Goal: Task Accomplishment & Management: Complete application form

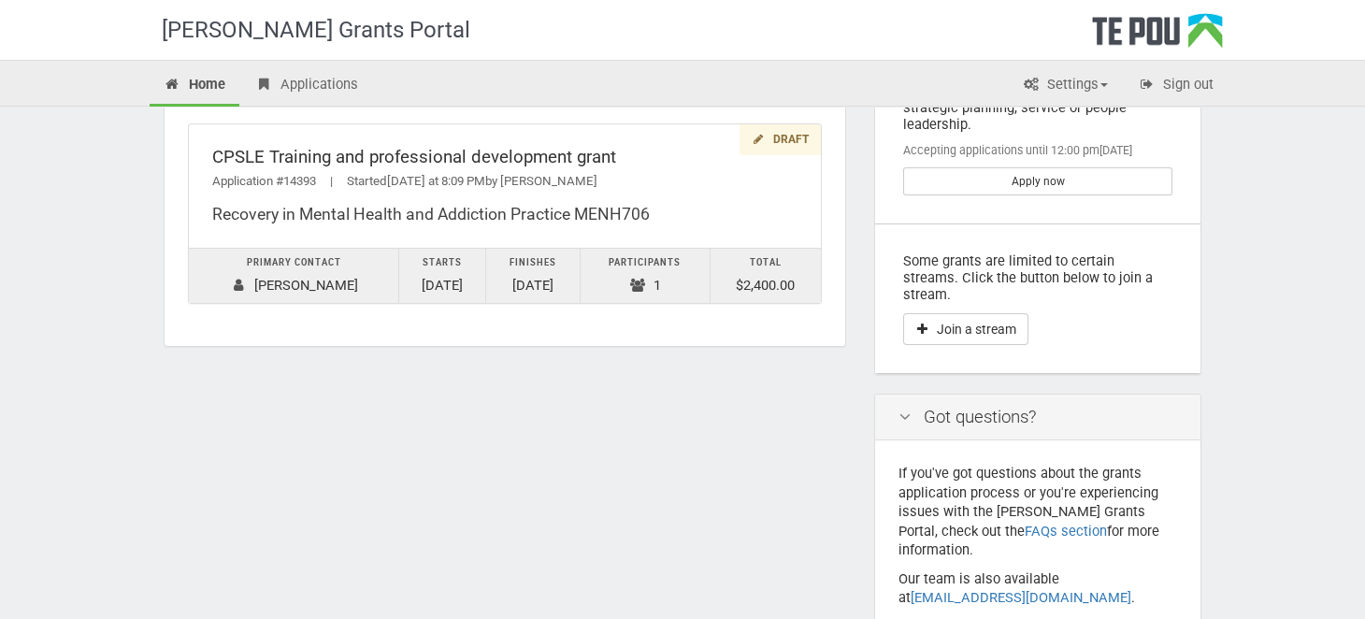
scroll to position [280, 0]
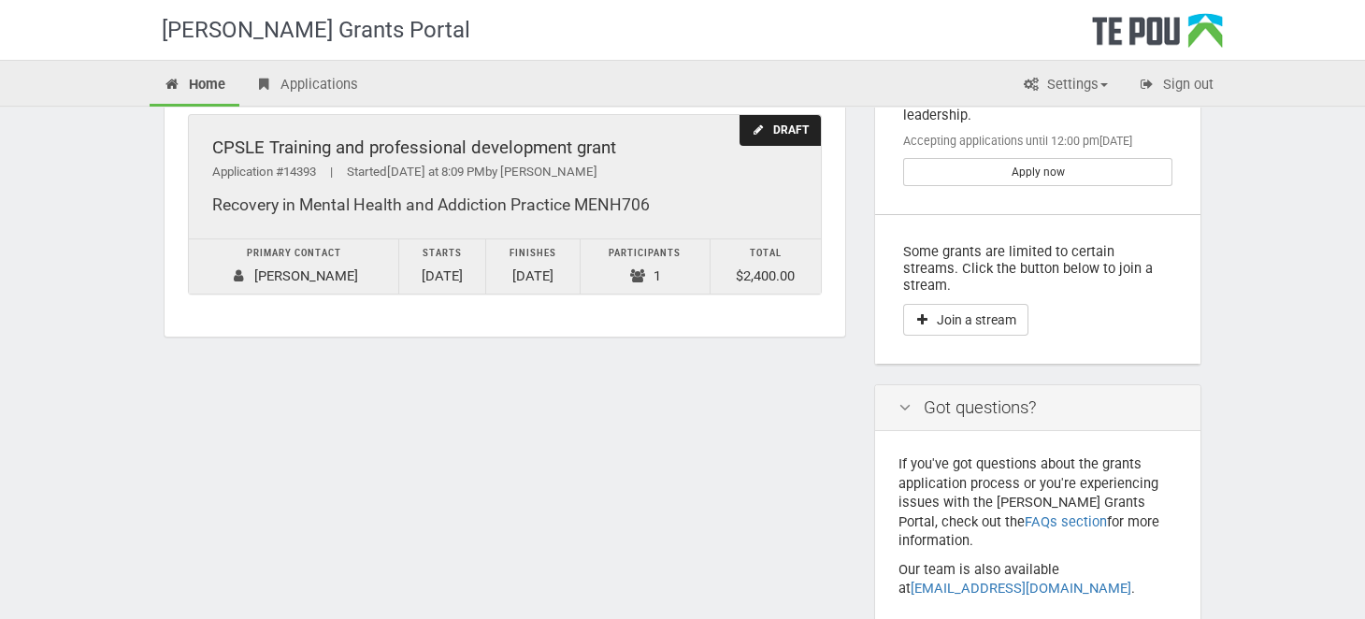
click at [281, 147] on div "CPSLE Training and professional development grant" at bounding box center [504, 148] width 585 height 20
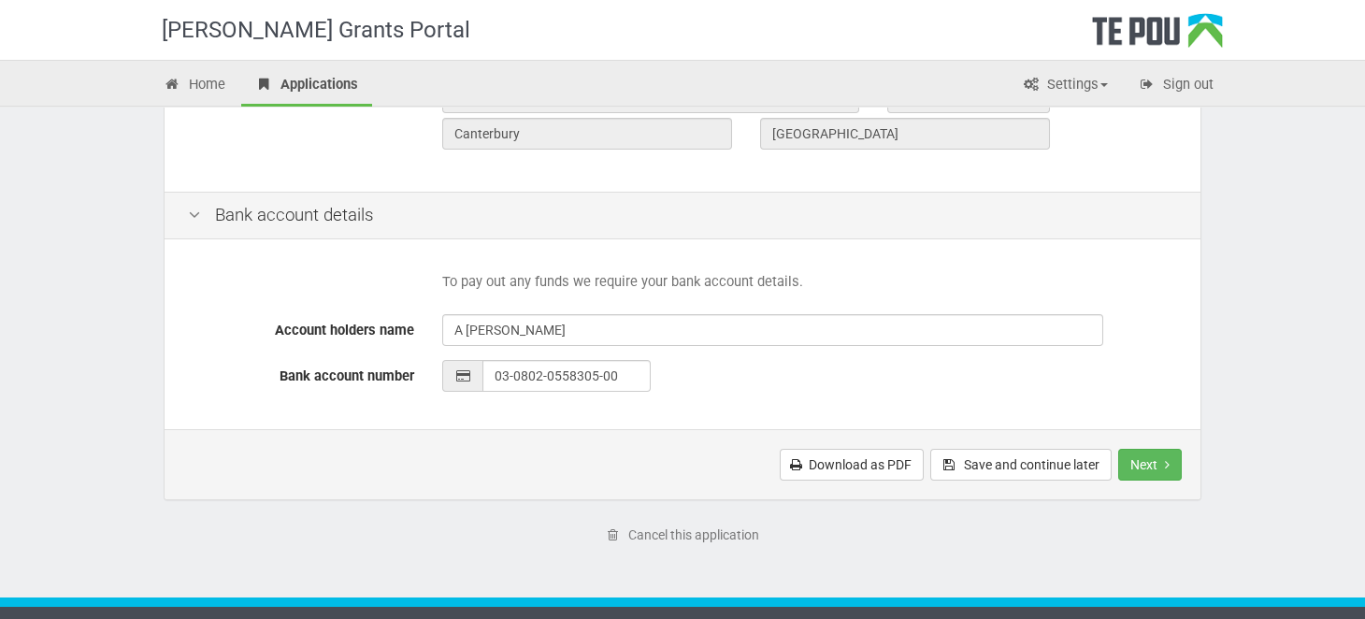
scroll to position [853, 0]
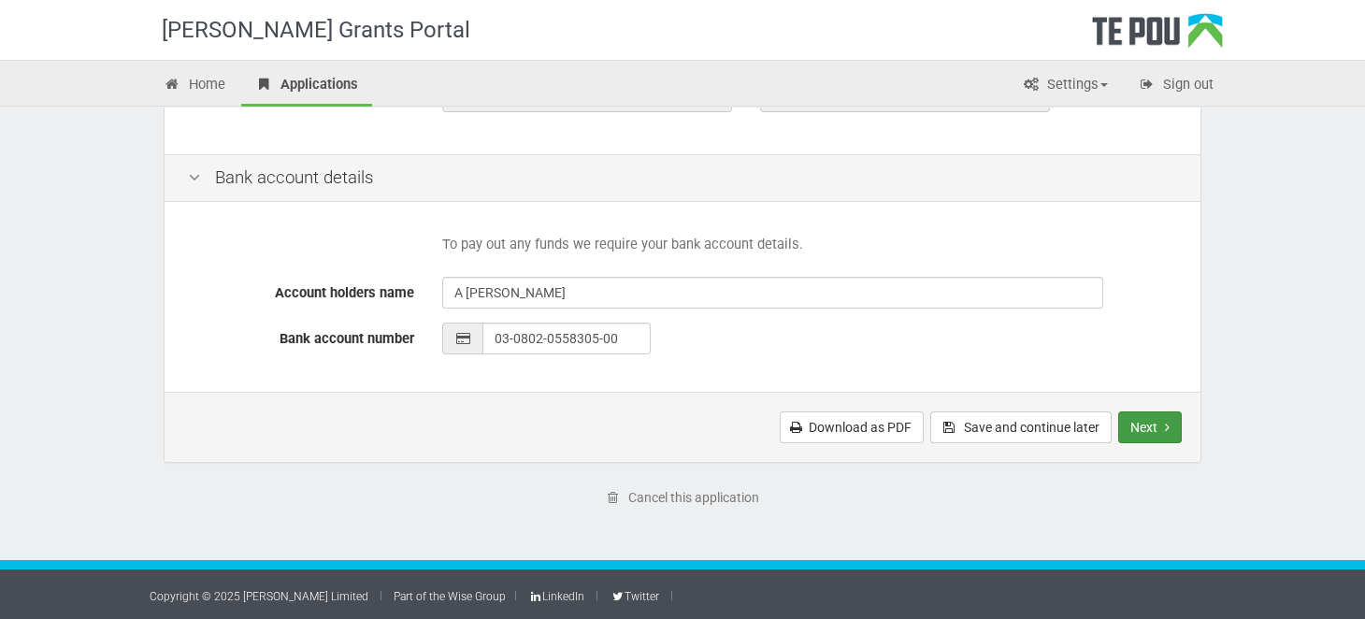
click at [1136, 421] on button "Next" at bounding box center [1150, 427] width 64 height 32
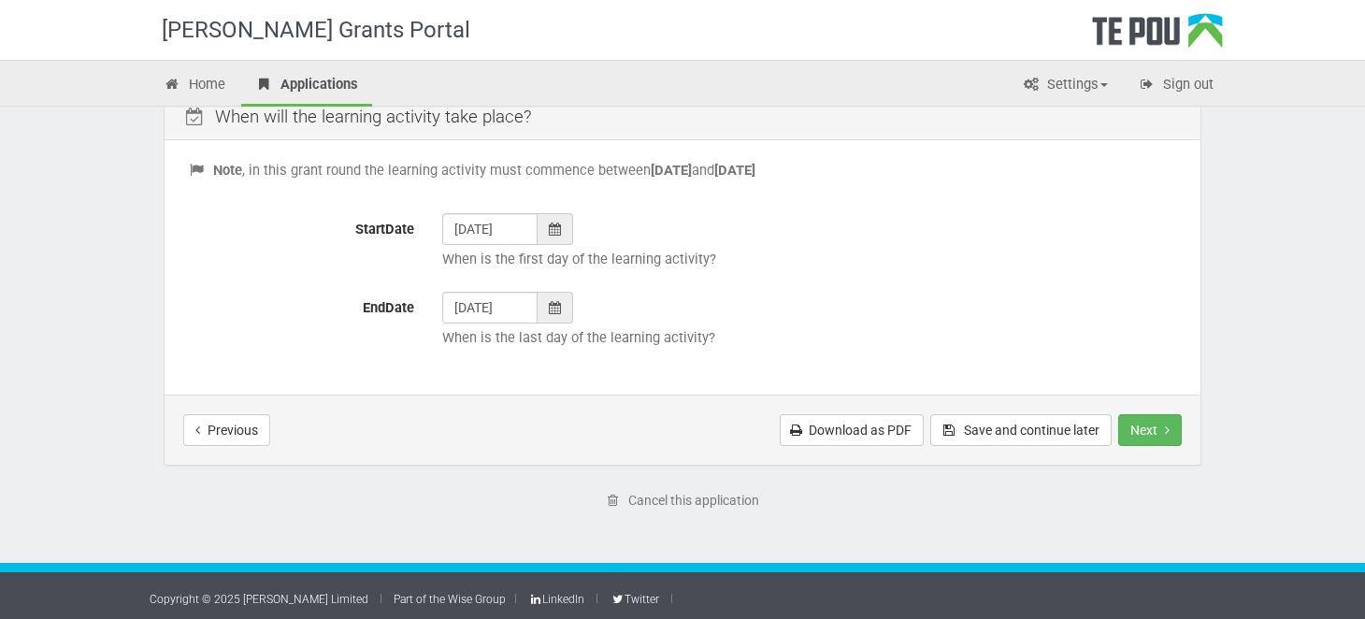
scroll to position [784, 0]
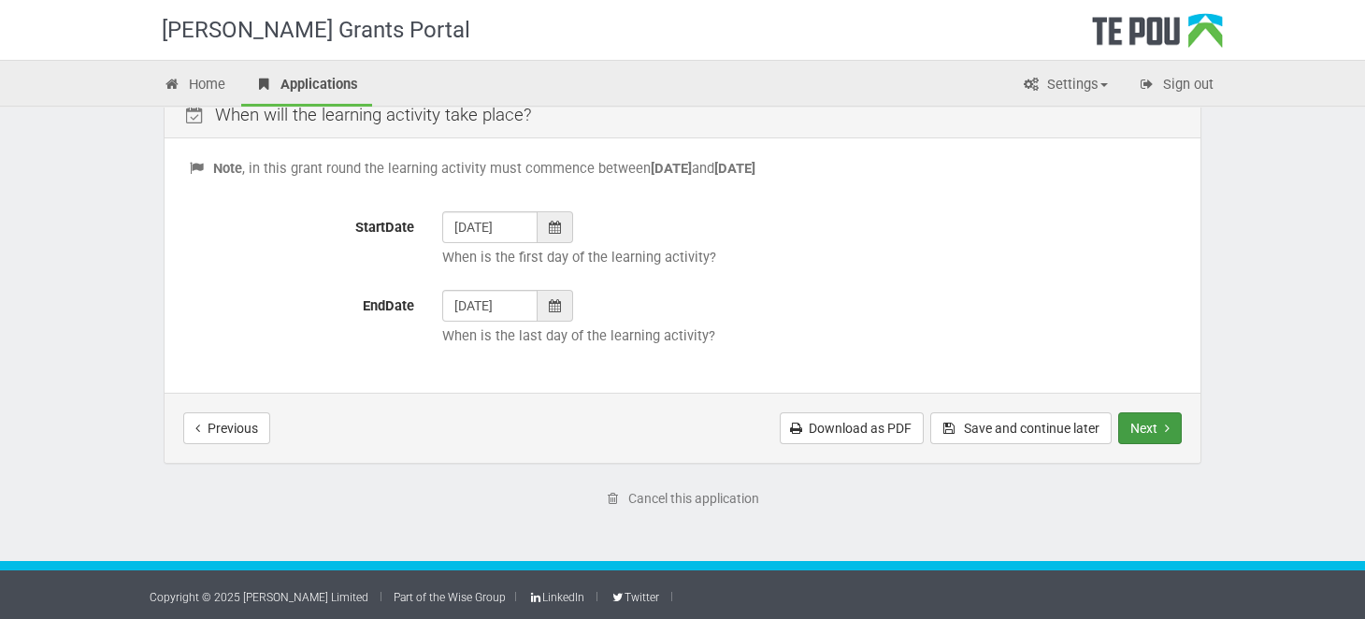
click at [1132, 433] on button "Next" at bounding box center [1150, 428] width 64 height 32
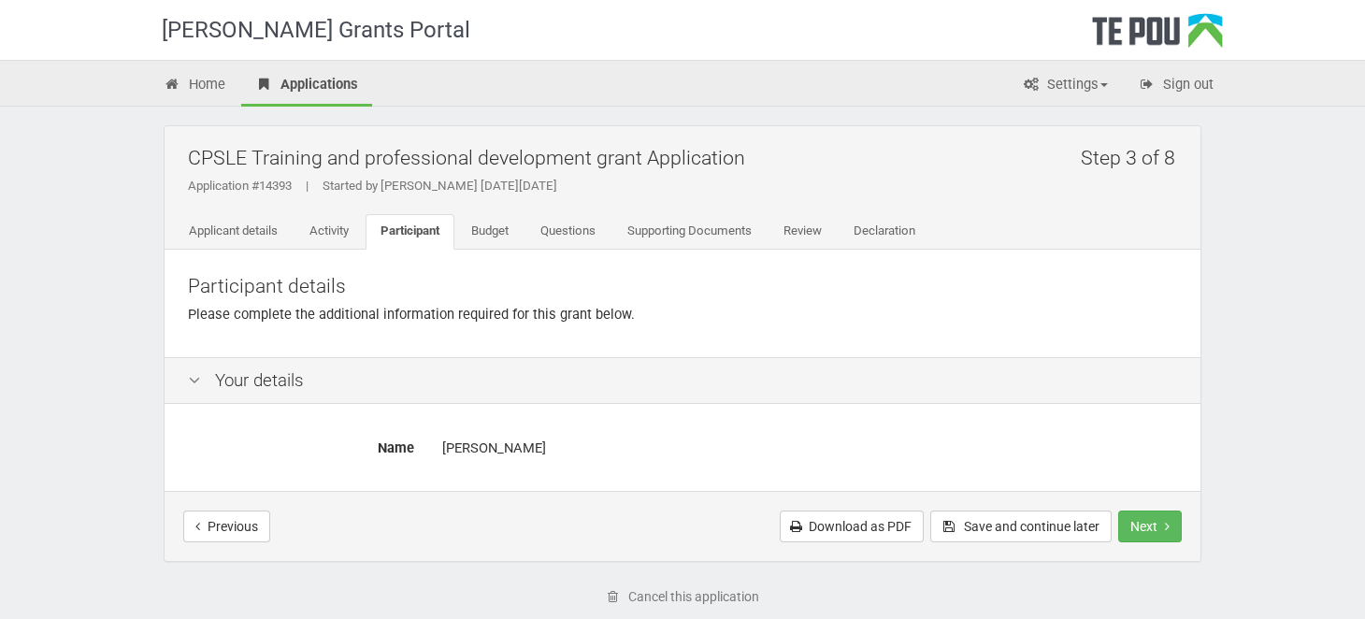
scroll to position [98, 0]
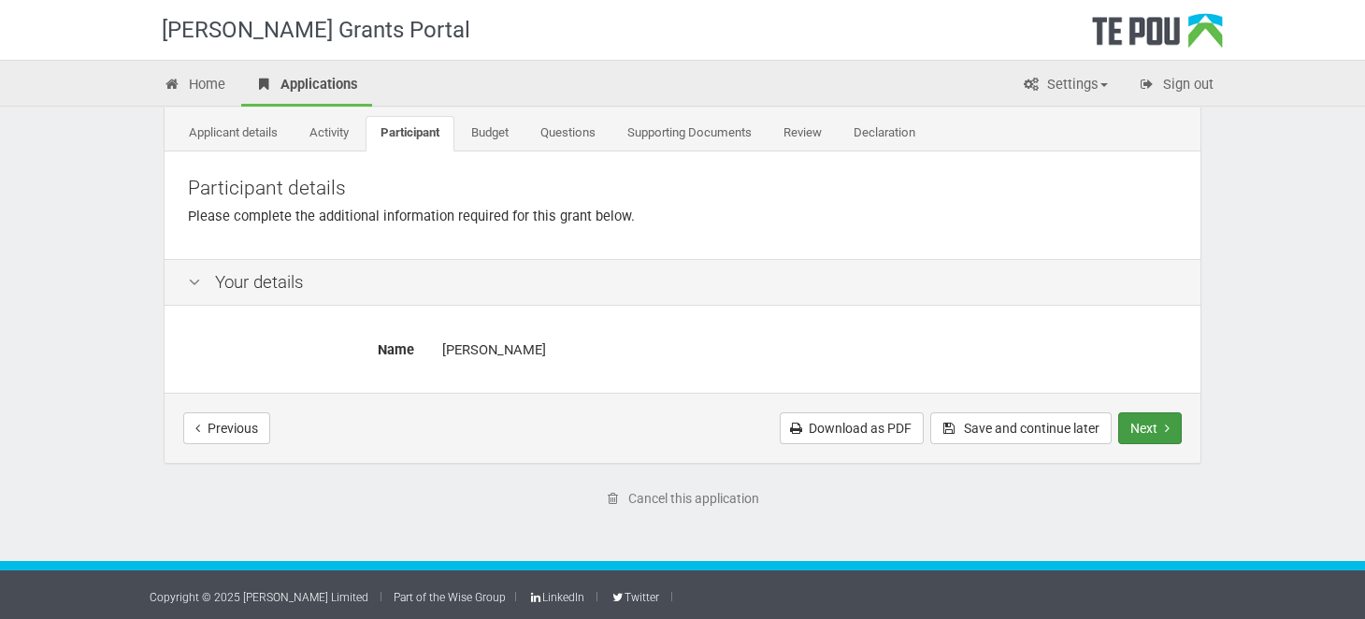
click at [1146, 431] on button "Next" at bounding box center [1150, 428] width 64 height 32
